Goal: Task Accomplishment & Management: Manage account settings

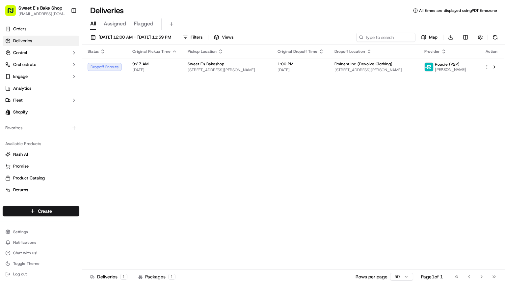
click at [33, 35] on ul "Orders Deliveries Control Orchestrate Engage Analytics Fleet Shopify" at bounding box center [41, 71] width 77 height 94
click at [31, 40] on span "Deliveries" at bounding box center [22, 41] width 19 height 6
click at [20, 40] on span "Deliveries" at bounding box center [22, 41] width 19 height 6
click at [142, 109] on div "Status Original Pickup Time Pickup Location Original Dropoff Time Dropoff Locat…" at bounding box center [293, 157] width 422 height 224
click at [262, 17] on div "All Assigned Flagged" at bounding box center [293, 23] width 423 height 14
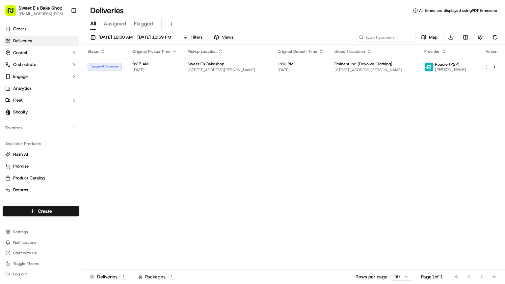
click at [196, 84] on div "Status Original Pickup Time Pickup Location Original Dropoff Time Dropoff Locat…" at bounding box center [293, 157] width 422 height 224
click at [303, 18] on div "All Assigned Flagged" at bounding box center [293, 24] width 423 height 12
